Goal: Transaction & Acquisition: Purchase product/service

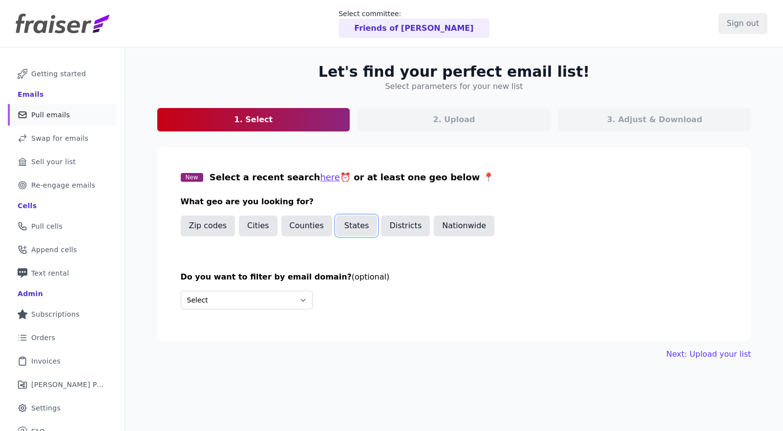
click at [361, 231] on button "States" at bounding box center [357, 225] width 42 height 21
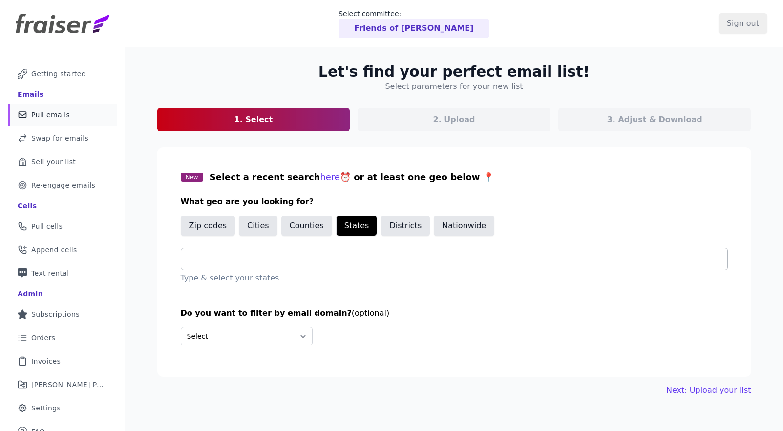
click at [266, 251] on div at bounding box center [458, 258] width 538 height 21
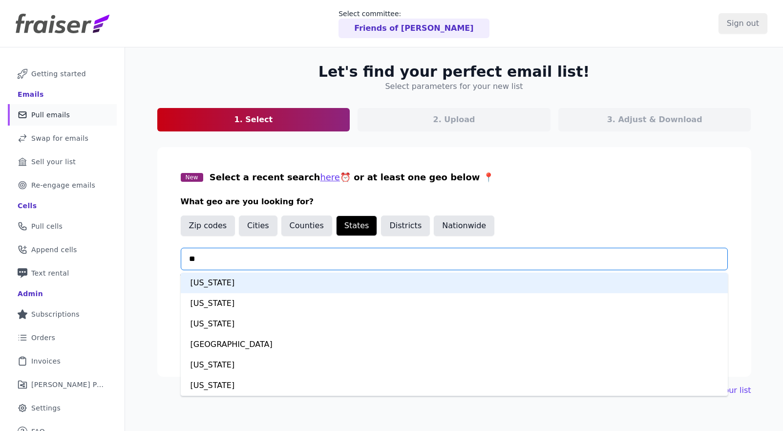
type input "***"
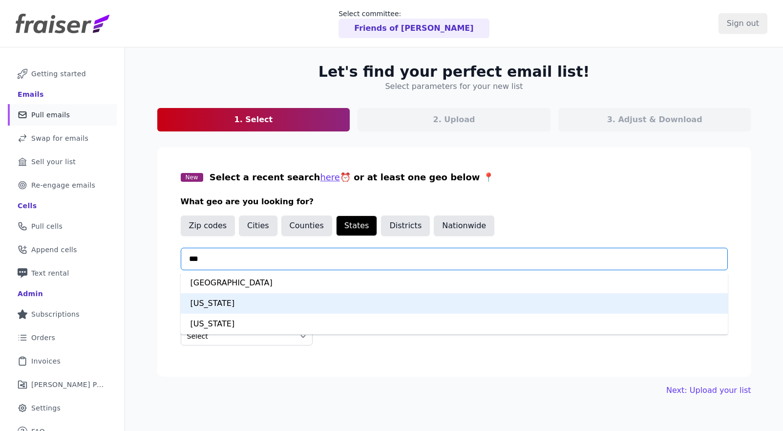
click at [232, 303] on div "Virginia" at bounding box center [454, 303] width 547 height 21
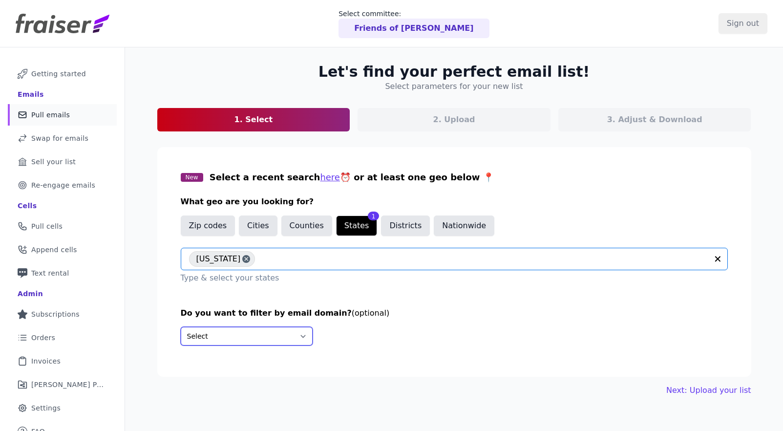
click at [229, 340] on select "Select Include only these domains Include none of these domains" at bounding box center [247, 336] width 132 height 19
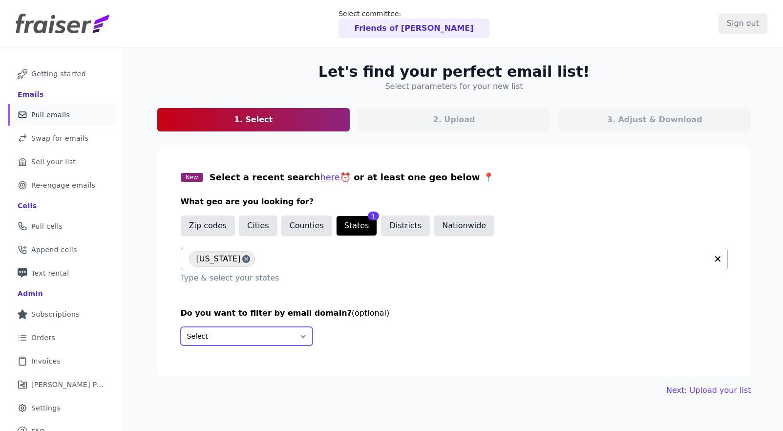
click at [181, 327] on select "Select Include only these domains Include none of these domains" at bounding box center [247, 336] width 132 height 19
click at [713, 392] on link "Next: Upload your list" at bounding box center [708, 390] width 84 height 12
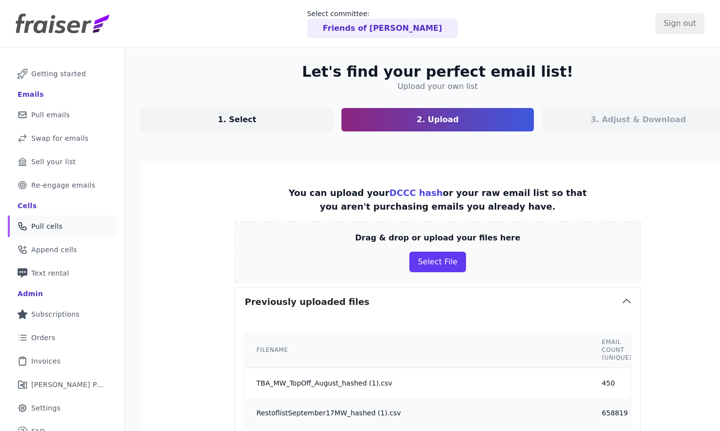
click at [43, 229] on span "Pull cells" at bounding box center [46, 226] width 31 height 10
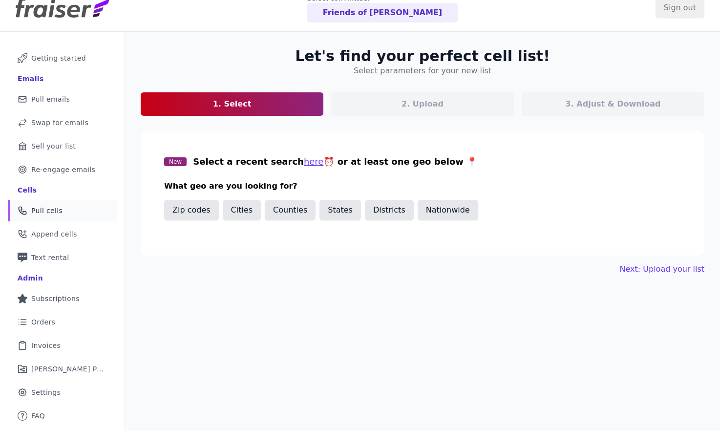
scroll to position [44, 0]
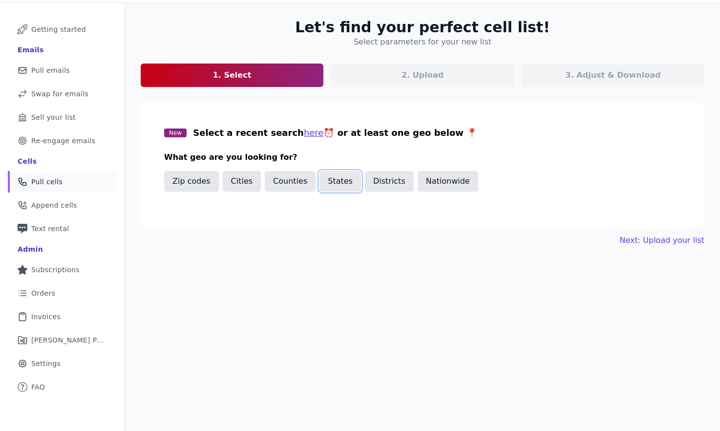
click at [331, 182] on button "States" at bounding box center [340, 181] width 42 height 21
click at [233, 225] on div at bounding box center [422, 214] width 517 height 22
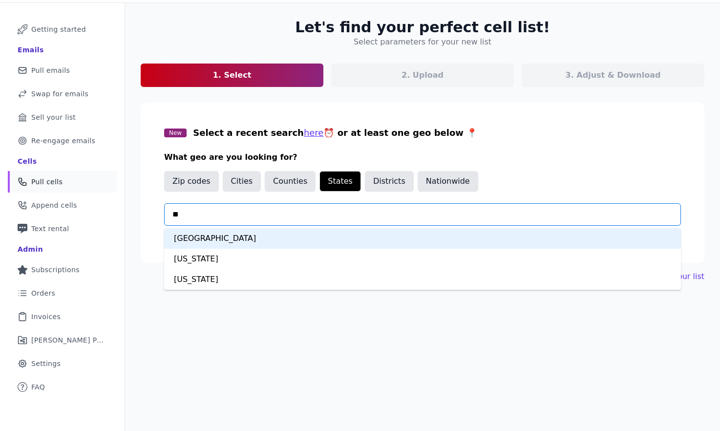
type input "***"
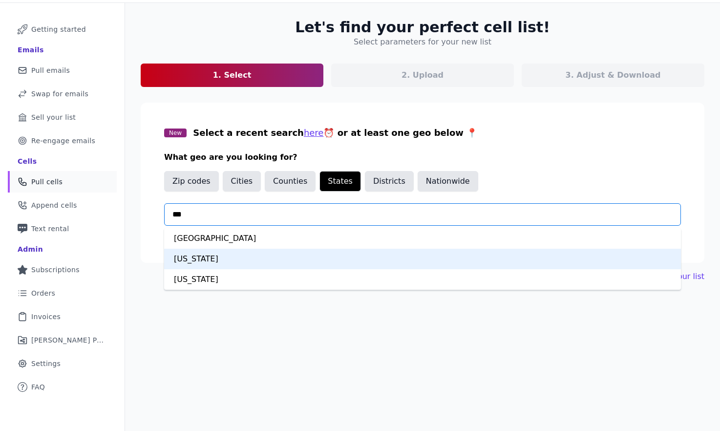
click at [196, 262] on div "Virginia" at bounding box center [422, 259] width 517 height 21
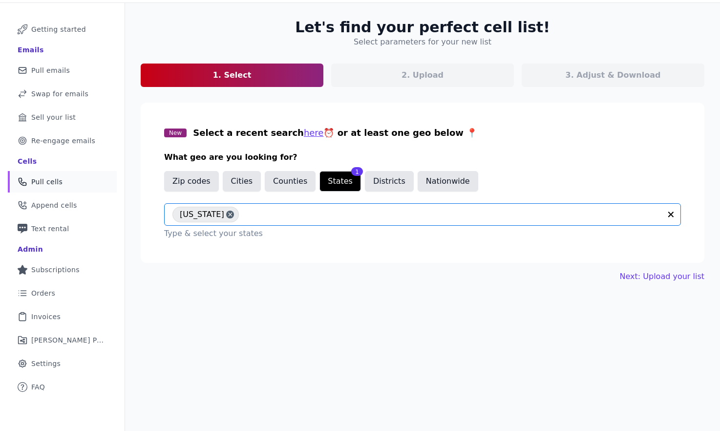
click at [213, 269] on div "Let's find your perfect cell list! Select parameters for your new list 1. Selec…" at bounding box center [422, 150] width 595 height 295
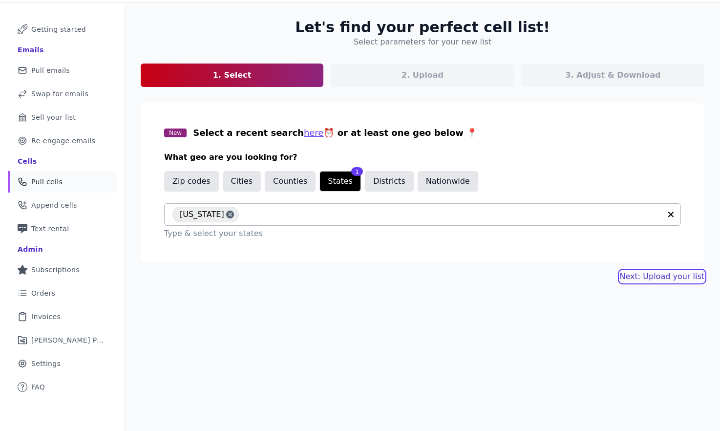
click at [649, 280] on link "Next: Upload your list" at bounding box center [662, 277] width 84 height 12
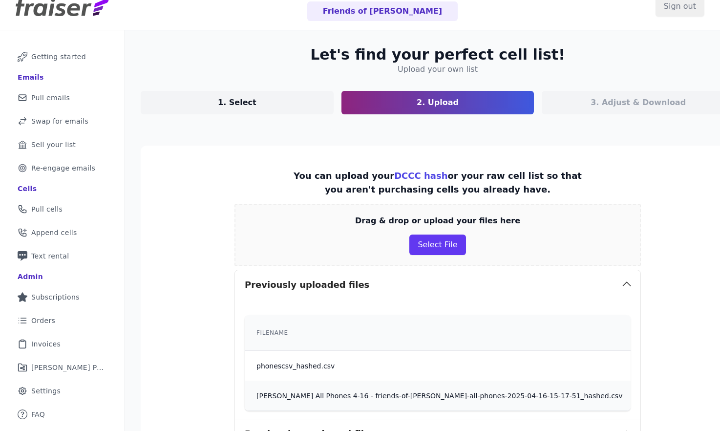
scroll to position [16, 0]
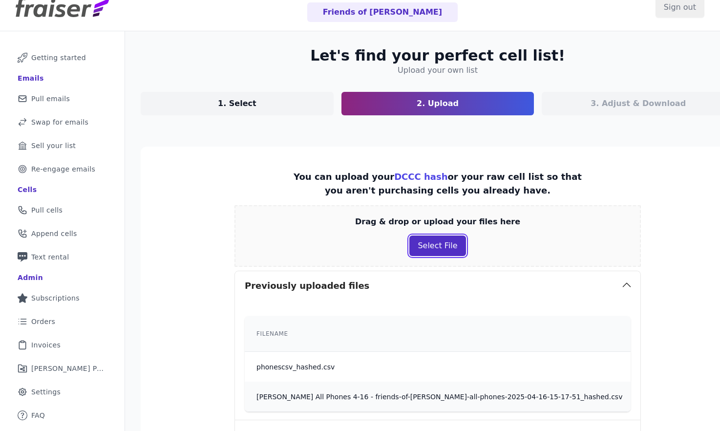
click at [430, 250] on button "Select File" at bounding box center [437, 245] width 56 height 21
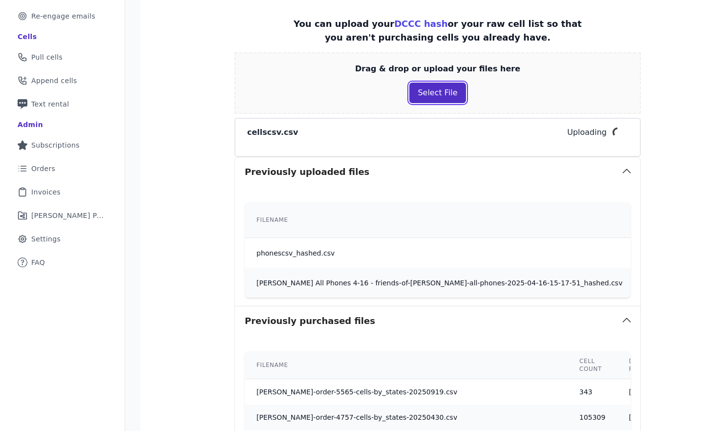
scroll to position [24, 0]
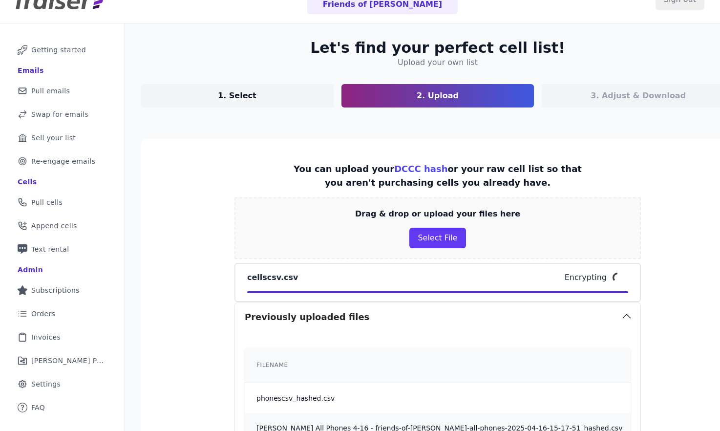
click at [591, 280] on p "Encrypting" at bounding box center [586, 278] width 42 height 12
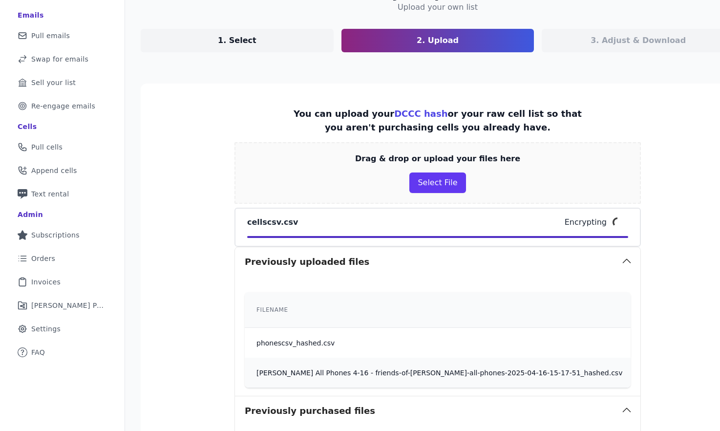
scroll to position [101, 0]
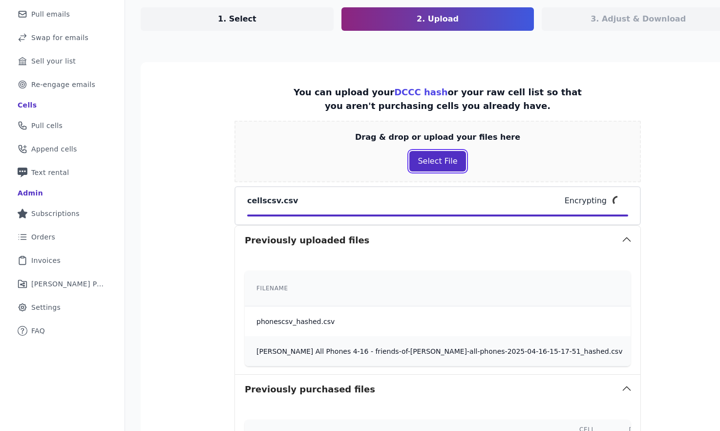
click at [430, 160] on button "Select File" at bounding box center [437, 161] width 56 height 21
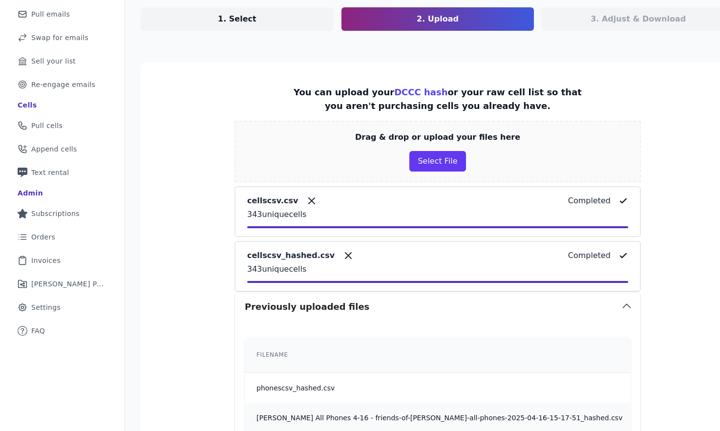
click at [607, 199] on div "Completed" at bounding box center [598, 201] width 60 height 12
click at [306, 202] on icon at bounding box center [312, 201] width 12 height 12
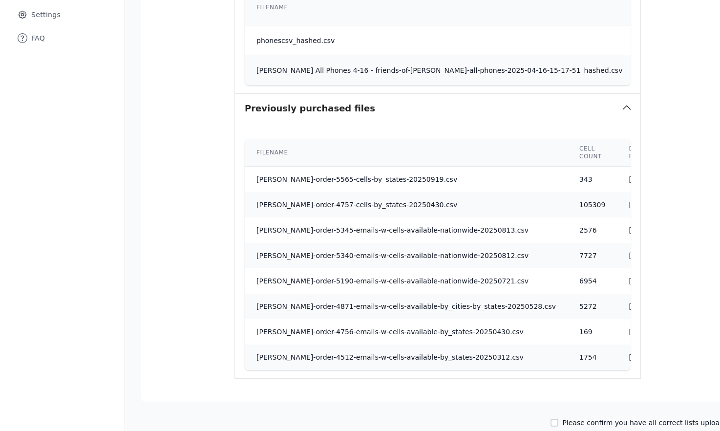
scroll to position [454, 0]
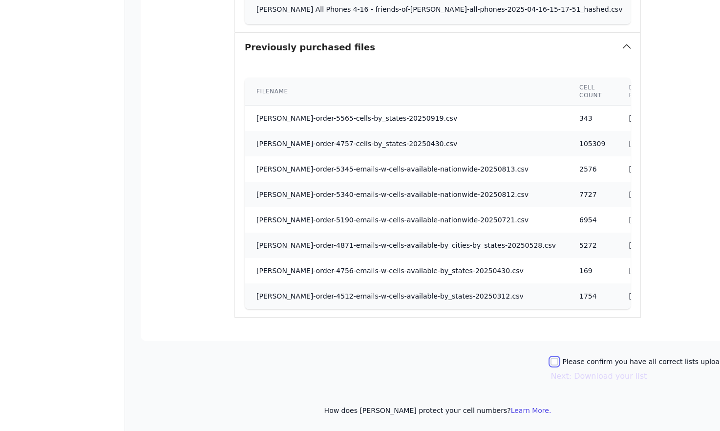
click at [558, 359] on input "Please confirm you have all correct lists uploaded." at bounding box center [554, 362] width 8 height 8
checkbox input "true"
click at [591, 373] on button "Next: Download your list" at bounding box center [598, 376] width 96 height 12
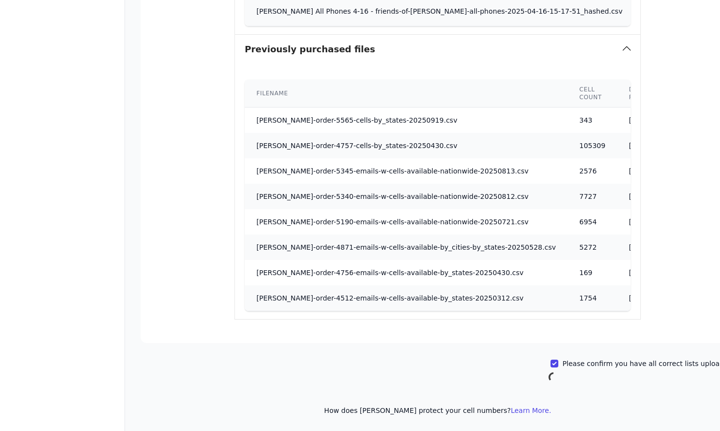
scroll to position [47, 0]
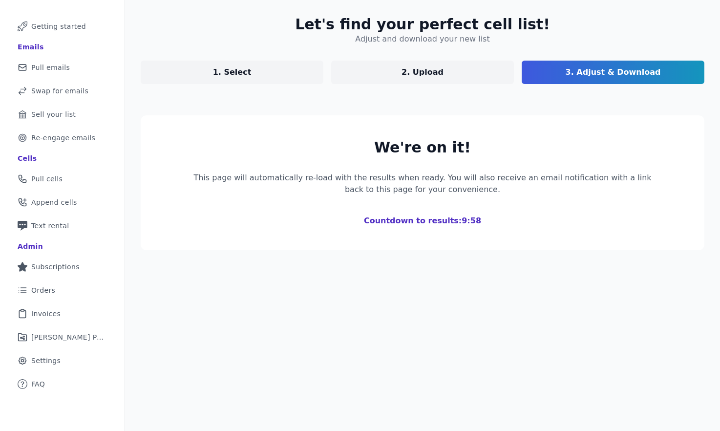
click at [547, 234] on section "We're on it! This page will automatically re-load with the results when ready. …" at bounding box center [423, 182] width 564 height 135
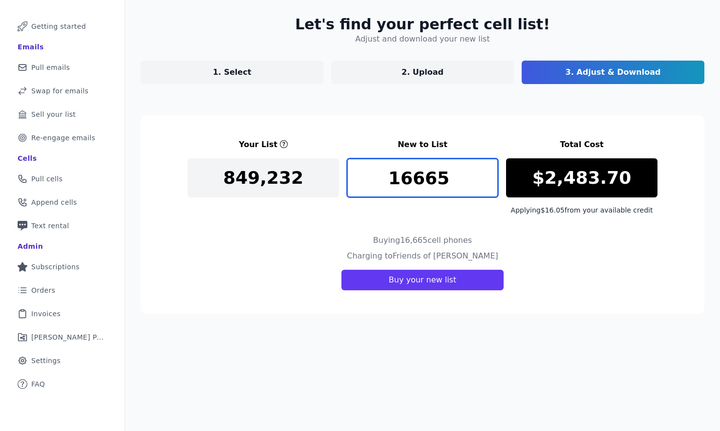
click at [414, 180] on input "16665" at bounding box center [422, 177] width 151 height 39
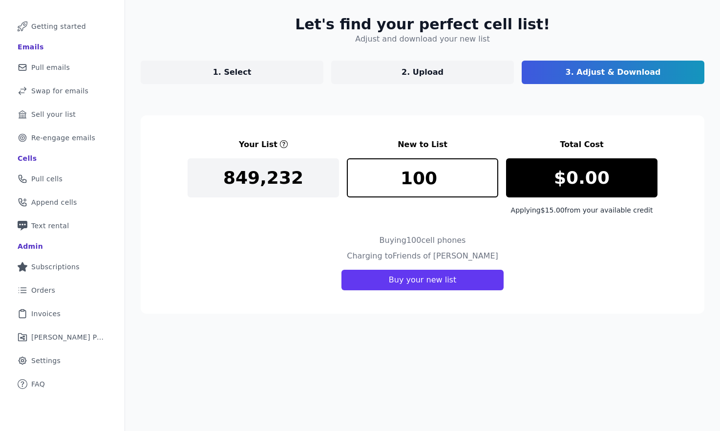
click at [546, 228] on section "Your List New to List Total Cost 849,232 100 $0.00 Applying $15.00 from your av…" at bounding box center [423, 214] width 564 height 198
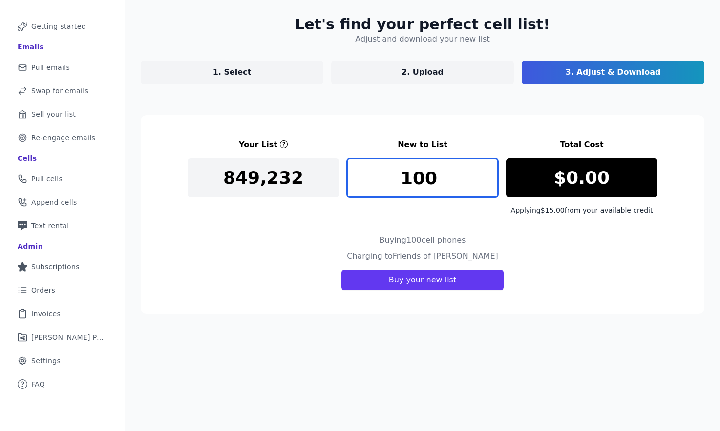
click at [453, 172] on input "100" at bounding box center [422, 177] width 151 height 39
click at [488, 175] on input "101" at bounding box center [422, 177] width 151 height 39
click at [440, 176] on input "101" at bounding box center [422, 177] width 151 height 39
click at [443, 205] on div "1002" at bounding box center [422, 186] width 151 height 57
click at [425, 176] on input "1002" at bounding box center [422, 177] width 151 height 39
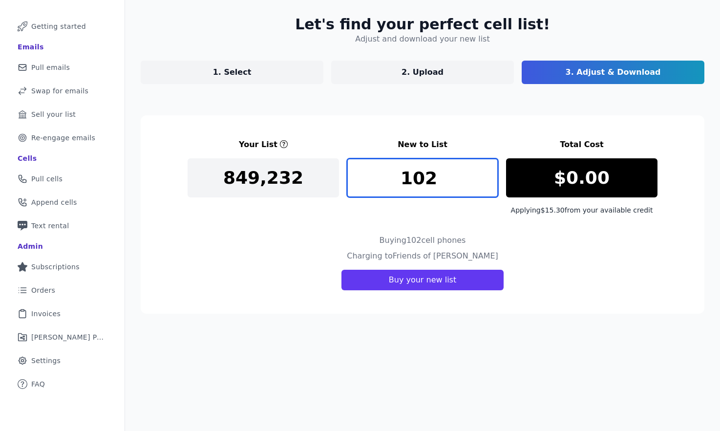
click at [448, 183] on input "102" at bounding box center [422, 177] width 151 height 39
click at [423, 174] on input "102" at bounding box center [422, 177] width 151 height 39
type input "107"
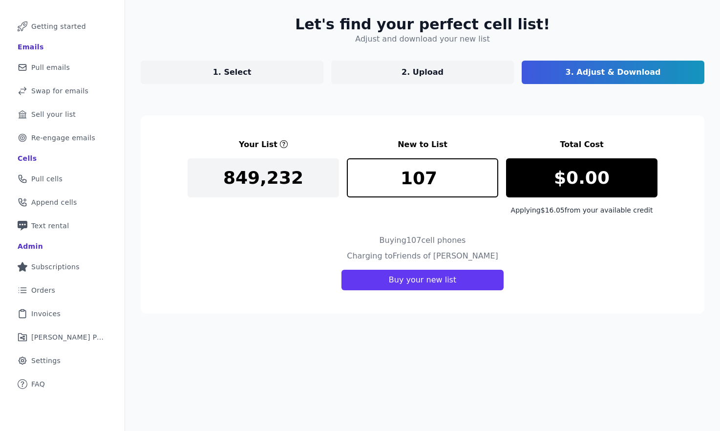
click at [536, 250] on div "Charging to Friends of Mark Warner Buy your new list" at bounding box center [423, 270] width 470 height 40
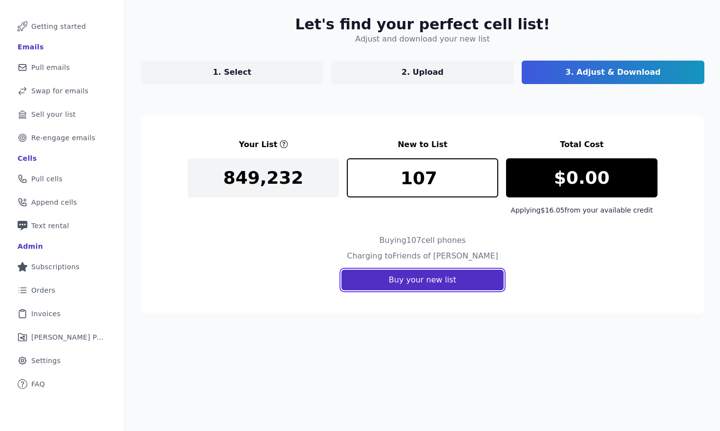
click at [424, 281] on button "Buy your new list" at bounding box center [422, 280] width 162 height 21
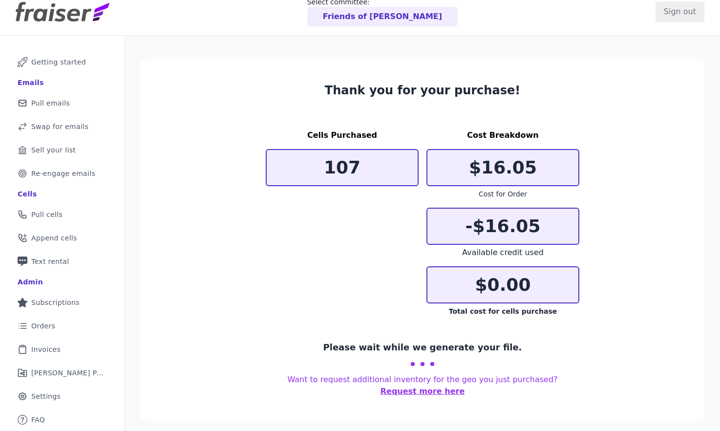
scroll to position [47, 0]
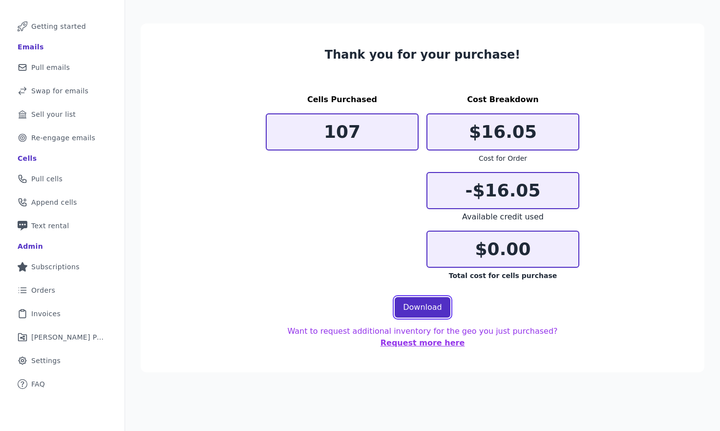
click at [431, 312] on link "Download" at bounding box center [423, 307] width 56 height 21
click at [428, 312] on link "Download" at bounding box center [423, 307] width 56 height 21
